Goal: Communication & Community: Connect with others

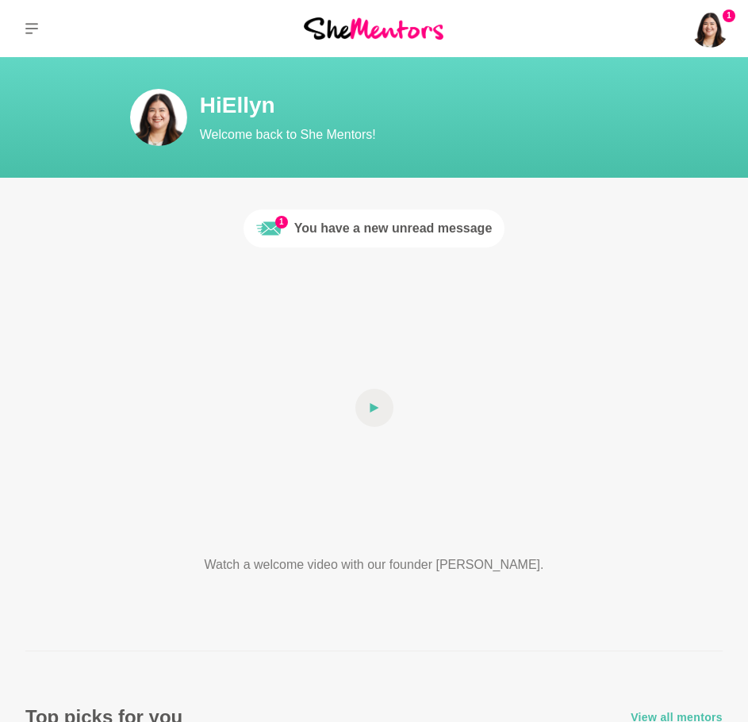
click at [719, 24] on img at bounding box center [710, 29] width 38 height 38
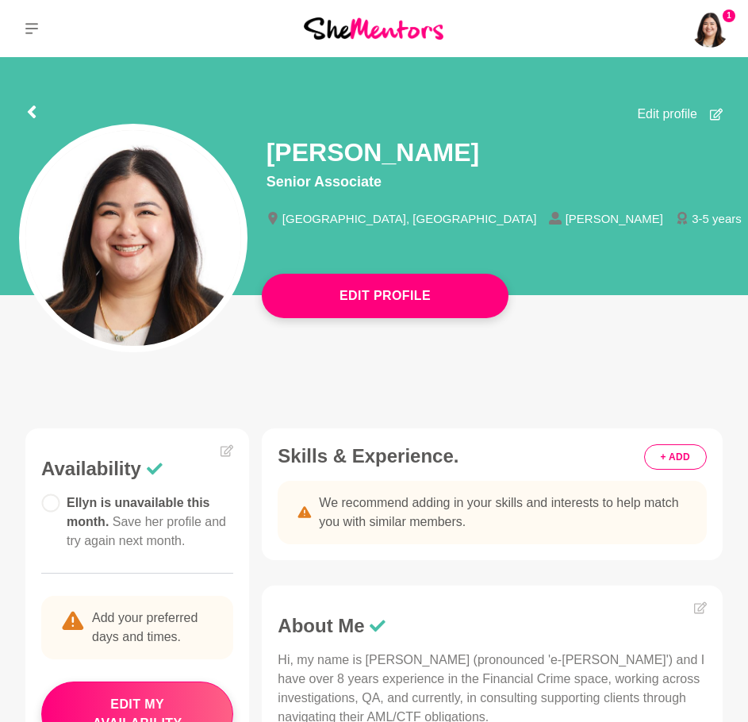
click at [0, 0] on p "Messages" at bounding box center [0, 0] width 0 height 0
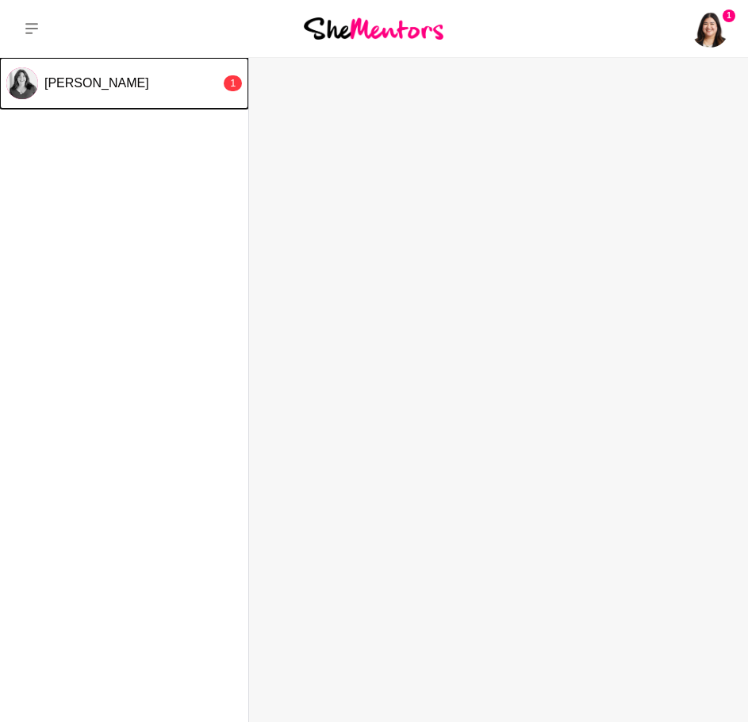
click at [150, 81] on div "[PERSON_NAME]" at bounding box center [132, 83] width 176 height 16
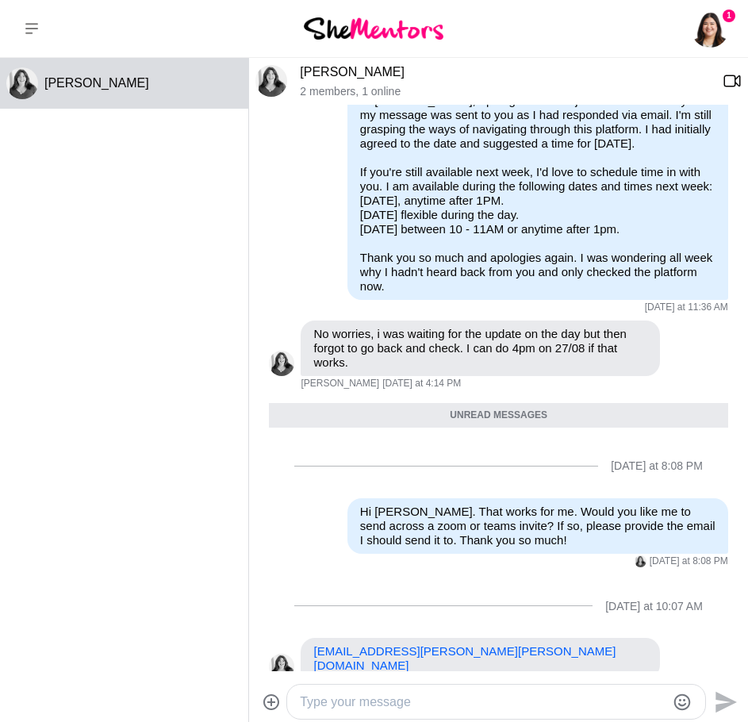
scroll to position [698, 0]
click at [414, 703] on textarea "Type your message" at bounding box center [483, 702] width 367 height 19
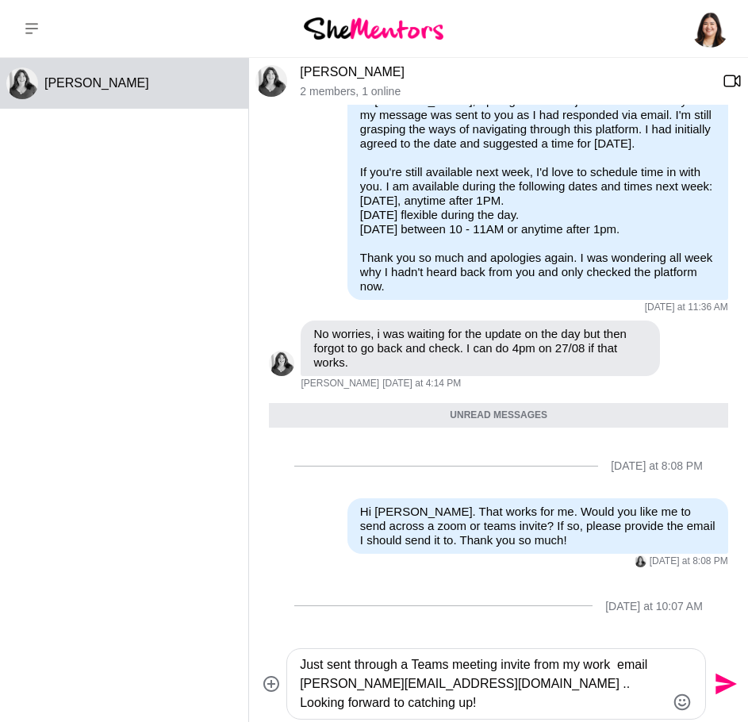
type textarea "Just sent through a Teams meeting invite from my work email [PERSON_NAME][EMAIL…"
click at [731, 679] on icon "Send" at bounding box center [724, 683] width 25 height 25
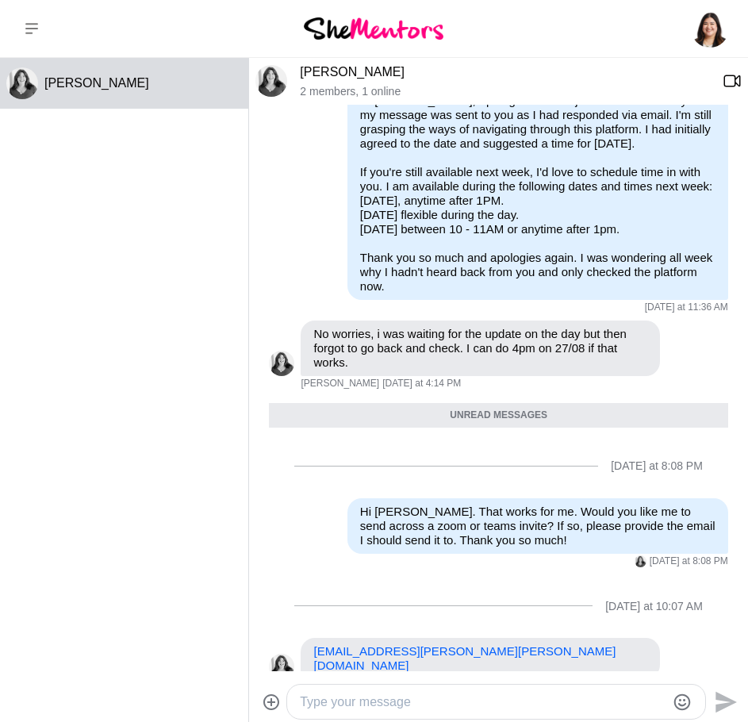
scroll to position [760, 0]
